Goal: Find specific page/section: Find specific page/section

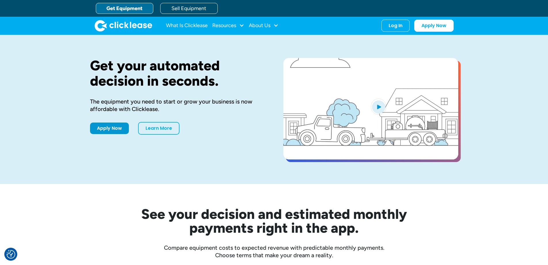
click at [548, 36] on html "We value your privacy Our site uses technologies to analyze and record activity…" at bounding box center [274, 132] width 548 height 265
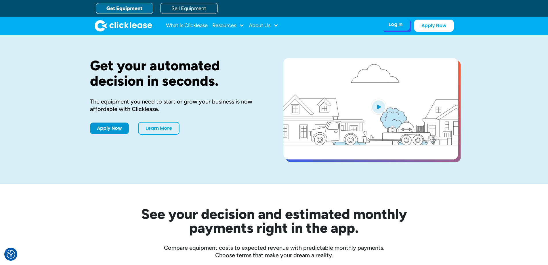
click at [390, 28] on div "Log In Account login I use Clicklease to get my equipment Partner Portal I offe…" at bounding box center [396, 24] width 28 height 12
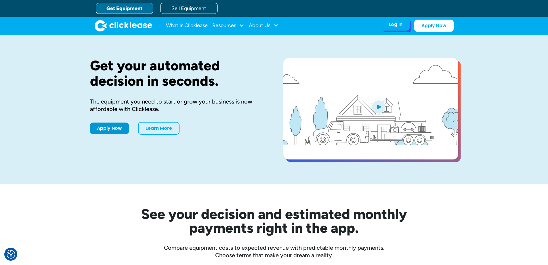
click at [397, 26] on div "Log In" at bounding box center [396, 25] width 14 height 6
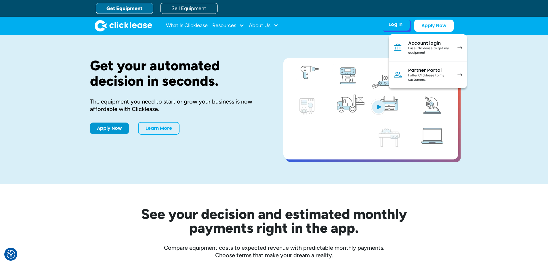
click at [416, 71] on div "Partner Portal" at bounding box center [429, 70] width 43 height 6
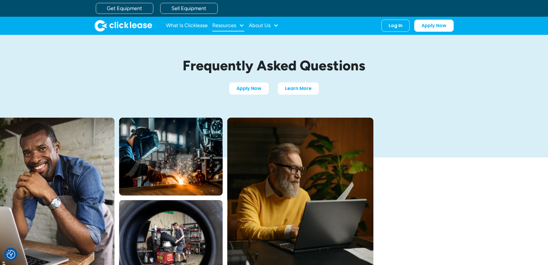
click at [235, 25] on div "Resources" at bounding box center [224, 25] width 24 height 0
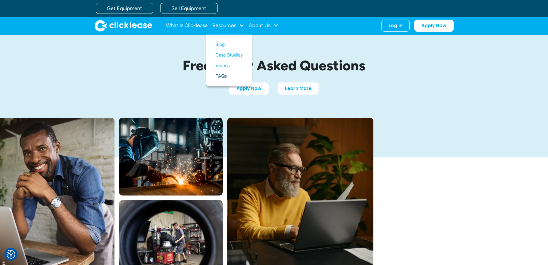
click at [225, 75] on link "FAQs" at bounding box center [229, 76] width 27 height 11
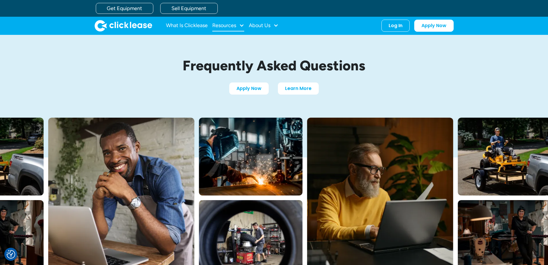
click at [226, 25] on div "Resources" at bounding box center [224, 25] width 24 height 0
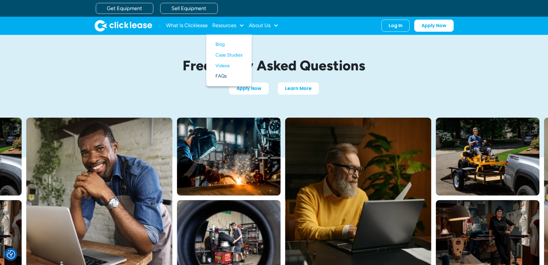
click at [221, 75] on link "FAQs" at bounding box center [229, 76] width 27 height 11
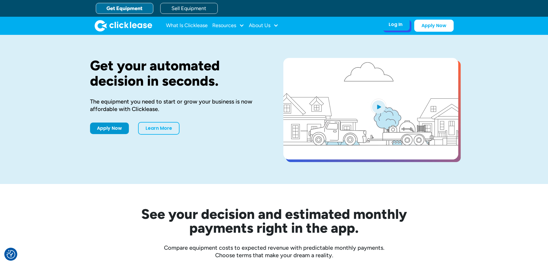
click at [395, 24] on div "Log In" at bounding box center [396, 25] width 14 height 6
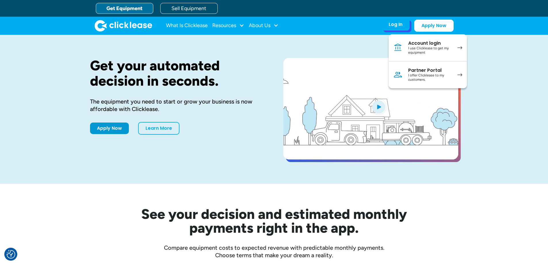
click at [434, 66] on link "Partner Portal I offer Clicklease to my customers." at bounding box center [428, 74] width 78 height 27
